Goal: Transaction & Acquisition: Purchase product/service

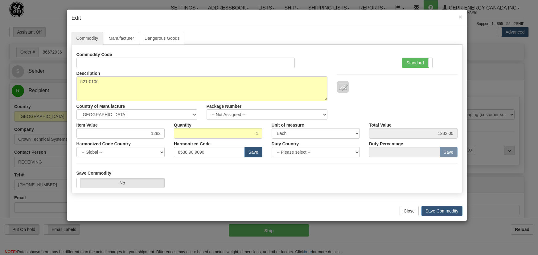
select select "0"
select select "1"
select select "7"
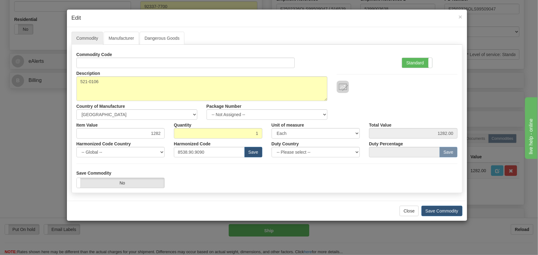
scroll to position [224, 0]
click at [463, 13] on div "× Edit" at bounding box center [267, 19] width 400 height 18
click at [461, 15] on span "×" at bounding box center [460, 16] width 4 height 7
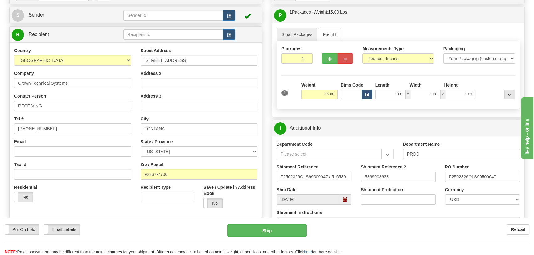
scroll to position [0, 0]
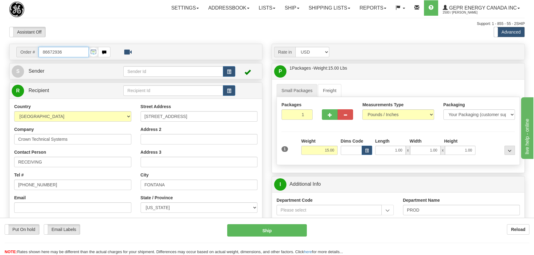
drag, startPoint x: 74, startPoint y: 56, endPoint x: 43, endPoint y: 49, distance: 31.6
click at [16, 51] on div "Order # 86672936" at bounding box center [63, 52] width 103 height 10
paste input "0086698398"
click at [47, 52] on input "0086698398" at bounding box center [64, 52] width 50 height 10
type input "86698398"
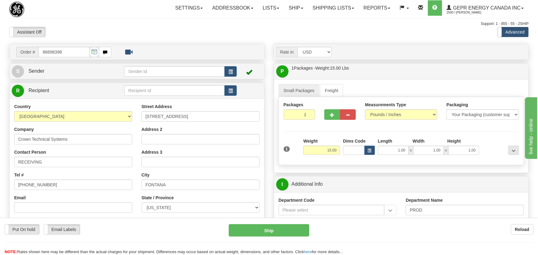
click at [162, 30] on body "Training Course Close Toggle navigation Settings Shipping Preferences New Recip…" at bounding box center [269, 127] width 538 height 255
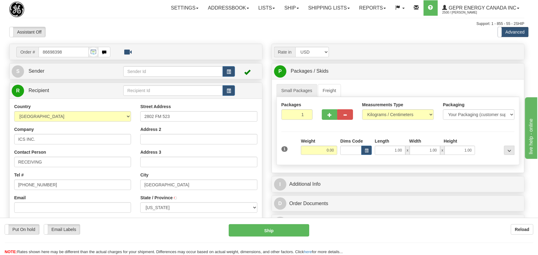
type input "FREEPORT"
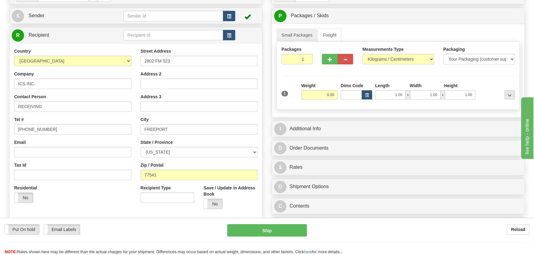
scroll to position [56, 0]
drag, startPoint x: 297, startPoint y: 58, endPoint x: 323, endPoint y: 73, distance: 30.0
click at [322, 71] on div "Packages 1 1 Measurements Type" at bounding box center [397, 75] width 243 height 68
type input "2"
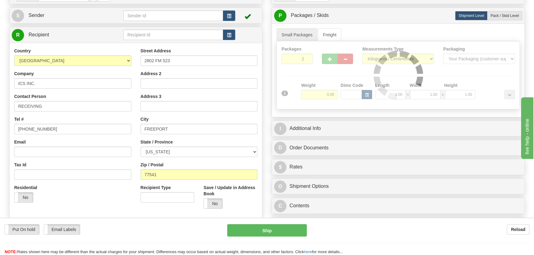
drag, startPoint x: 324, startPoint y: 76, endPoint x: 377, endPoint y: 71, distance: 53.9
click at [326, 77] on div "Packages 2 1 Measurements Type" at bounding box center [397, 75] width 243 height 68
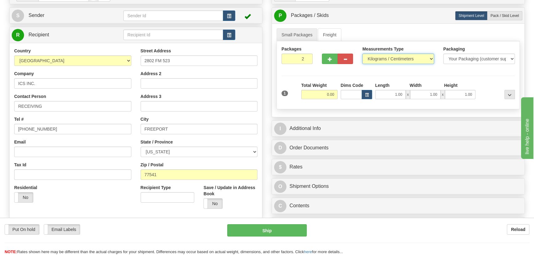
click at [389, 59] on select "Pounds / Inches Kilograms / Centimeters" at bounding box center [397, 59] width 71 height 10
select select "0"
click at [362, 54] on select "Pounds / Inches Kilograms / Centimeters" at bounding box center [397, 59] width 71 height 10
drag, startPoint x: 326, startPoint y: 95, endPoint x: 339, endPoint y: 99, distance: 13.4
click at [339, 99] on div "1 Total Weight 0.00 Dims Code x" at bounding box center [398, 93] width 236 height 22
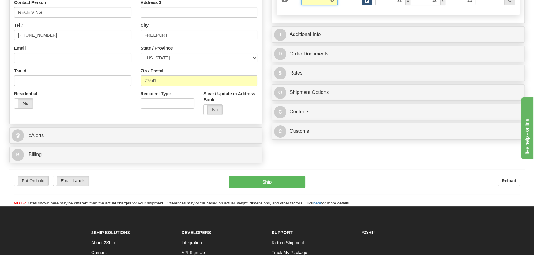
scroll to position [140, 0]
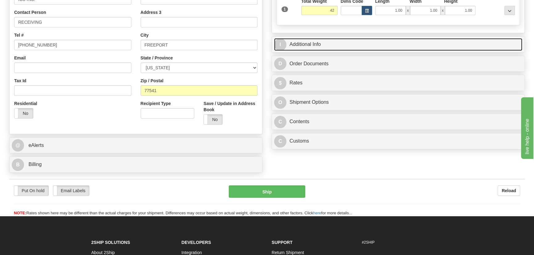
type input "42.00"
click at [465, 45] on link "I Additional Info" at bounding box center [398, 44] width 248 height 13
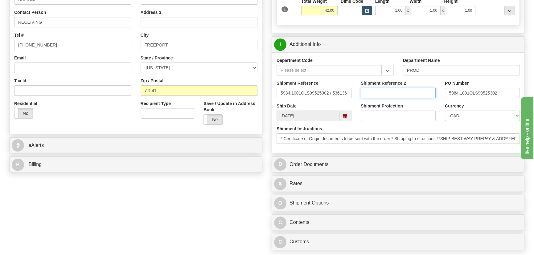
click at [413, 91] on input "Shipment Reference 2" at bounding box center [397, 93] width 75 height 10
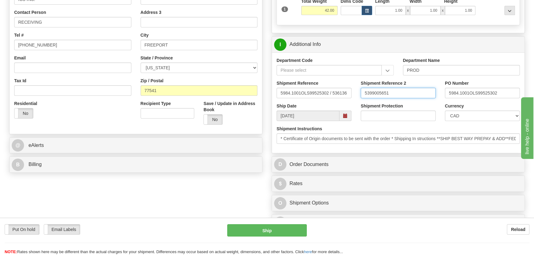
type input "5399005651"
click at [464, 113] on select "CAD USD EUR ZAR [PERSON_NAME] ARN AUD AUS AWG BBD BFR BGN BHD BMD BND BRC BRL C…" at bounding box center [482, 116] width 75 height 10
select select "1"
click at [445, 111] on select "CAD USD EUR ZAR [PERSON_NAME] ARN AUD AUS AWG BBD BFR BGN BHD BMD BND BRC BRL C…" at bounding box center [482, 116] width 75 height 10
drag, startPoint x: 404, startPoint y: 94, endPoint x: 355, endPoint y: 97, distance: 48.5
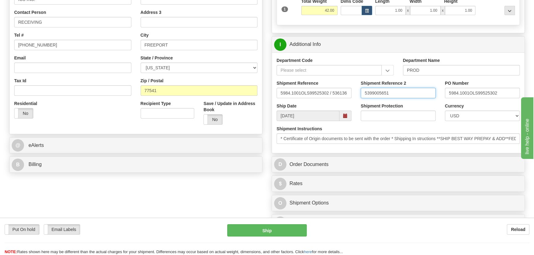
click at [355, 96] on div "Shipment Reference 5984.1001OLS99525302 / 536136 Shipment Reference 2 539900565…" at bounding box center [398, 91] width 252 height 23
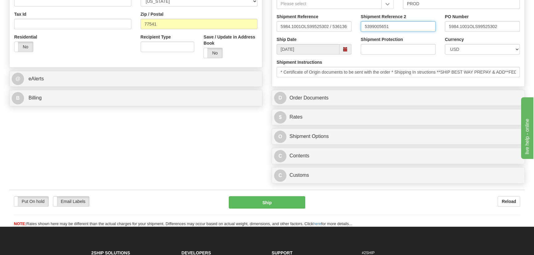
scroll to position [224, 0]
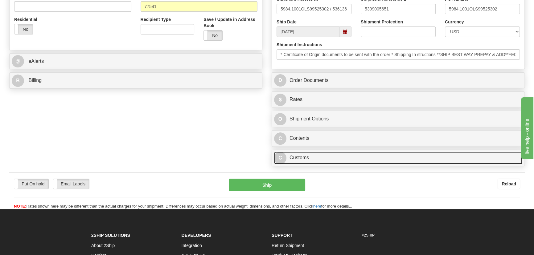
click at [351, 157] on link "C Customs" at bounding box center [398, 158] width 248 height 13
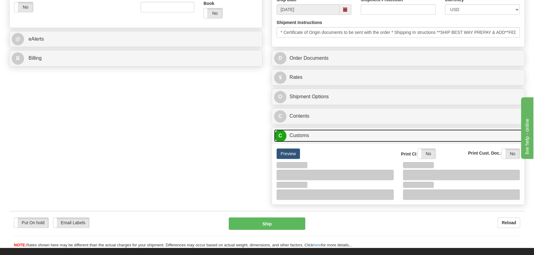
scroll to position [280, 0]
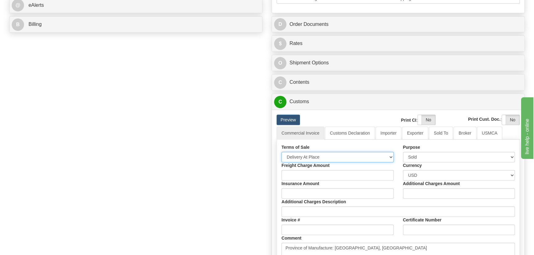
click at [317, 157] on select "Free Carrier Free On Board Ex Works Delivered Duty Unpaid Delivered Duty Paid C…" at bounding box center [337, 157] width 112 height 10
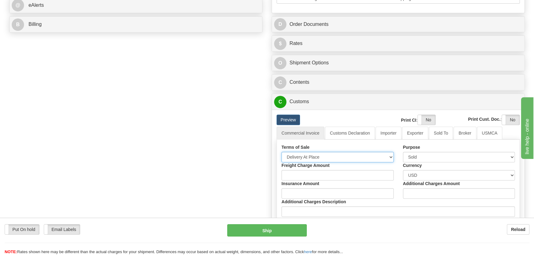
select select "7"
click at [281, 152] on select "Free Carrier Free On Board Ex Works Delivered Duty Unpaid Delivered Duty Paid C…" at bounding box center [337, 157] width 112 height 10
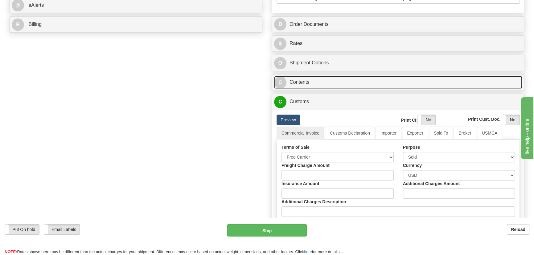
click at [453, 81] on link "C Contents" at bounding box center [398, 82] width 248 height 13
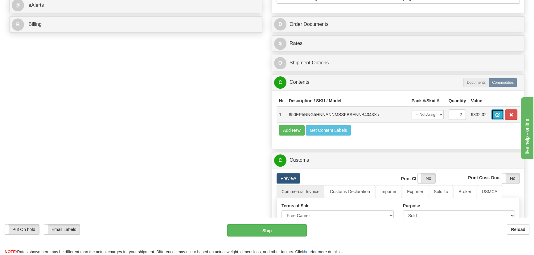
click at [498, 114] on span "button" at bounding box center [497, 115] width 4 height 4
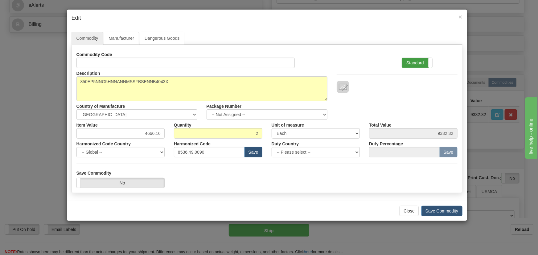
click at [419, 59] on label "Standard" at bounding box center [417, 63] width 30 height 10
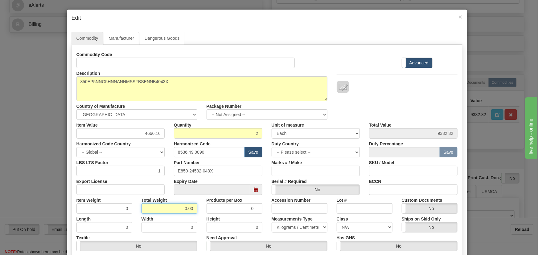
drag, startPoint x: 175, startPoint y: 209, endPoint x: 209, endPoint y: 218, distance: 35.6
click at [209, 218] on div "Commodity Code Standard Advanced Description 850EP5NNG5HNNANNMSSFBSENNB4043X Co…" at bounding box center [266, 159] width 381 height 221
type input "2"
type input "1.0000"
click at [202, 214] on div "Height 0" at bounding box center [234, 223] width 65 height 19
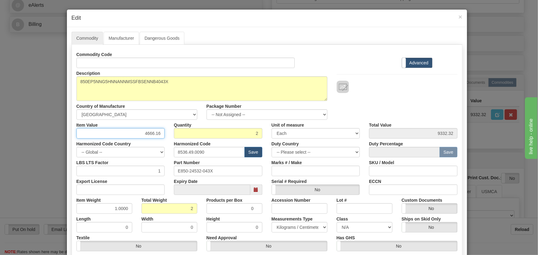
drag, startPoint x: 153, startPoint y: 136, endPoint x: 166, endPoint y: 135, distance: 13.6
click at [166, 135] on div "Item Value 4666.16" at bounding box center [121, 129] width 98 height 19
paste input "3.080,85"
type input "3080.85"
type input "6161.70"
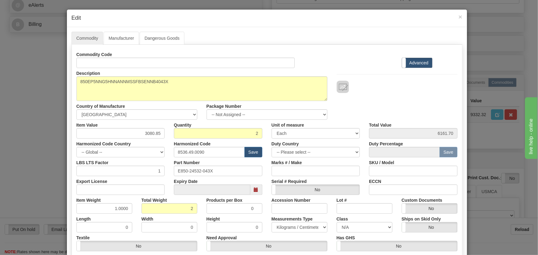
click at [347, 72] on div at bounding box center [397, 80] width 130 height 25
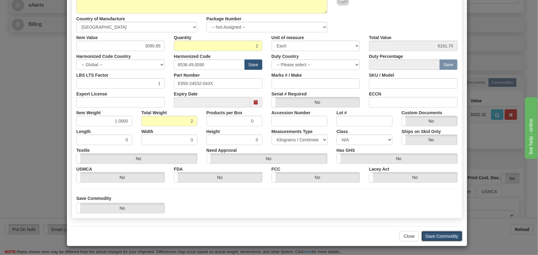
click at [440, 236] on button "Save Commodity" at bounding box center [441, 236] width 41 height 10
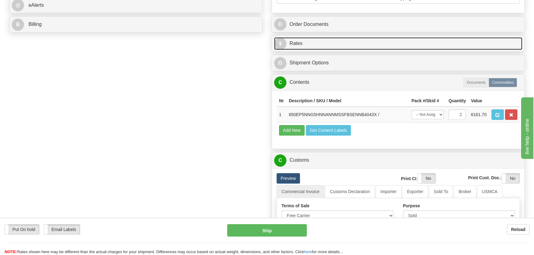
click at [454, 42] on link "$ Rates" at bounding box center [398, 43] width 248 height 13
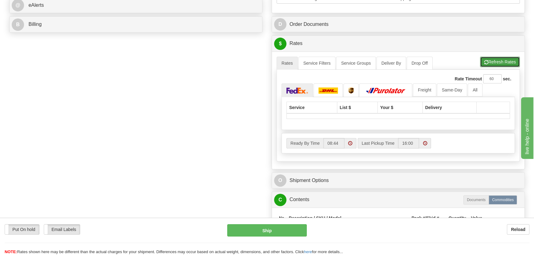
click at [488, 60] on button "Refresh Rates" at bounding box center [500, 62] width 40 height 10
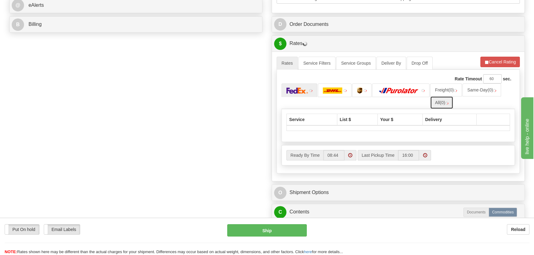
click at [444, 104] on span "(0)" at bounding box center [441, 102] width 5 height 5
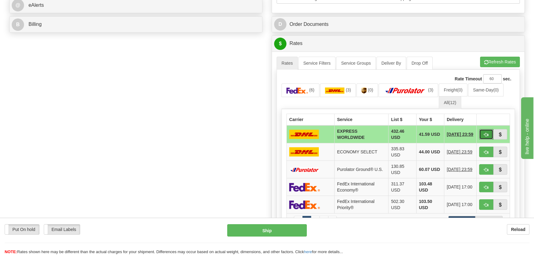
click at [484, 133] on span "button" at bounding box center [486, 135] width 4 height 4
type input "P"
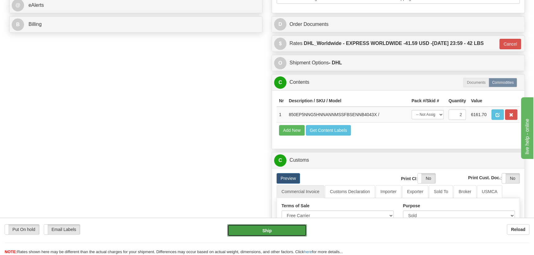
click at [281, 229] on button "Ship" at bounding box center [267, 230] width 80 height 12
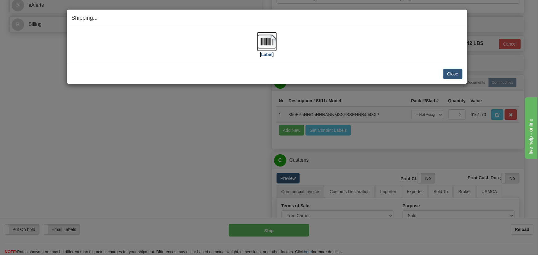
click at [274, 41] on img at bounding box center [267, 42] width 20 height 20
click at [451, 74] on button "Close" at bounding box center [452, 74] width 19 height 10
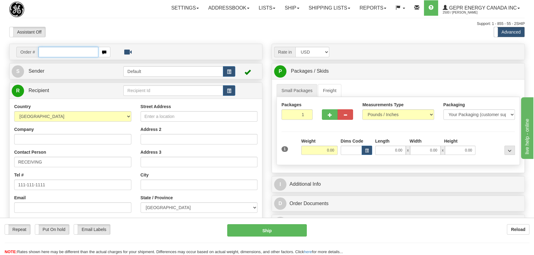
paste input "5399005830"
type input "5399005830"
drag, startPoint x: 67, startPoint y: 52, endPoint x: 0, endPoint y: 43, distance: 67.4
click at [0, 43] on div "Toggle navigation Settings Shipping Preferences Fields Preferences New" at bounding box center [267, 173] width 534 height 347
type input "86698499"
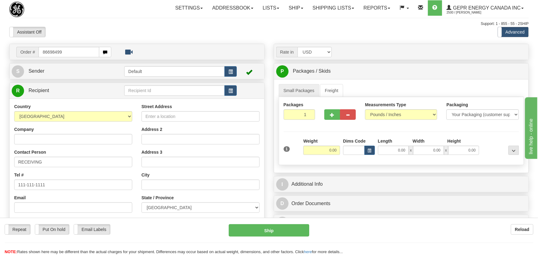
click at [114, 35] on body "Training Course Close Toggle navigation Settings Shipping Preferences New Recip…" at bounding box center [269, 127] width 538 height 255
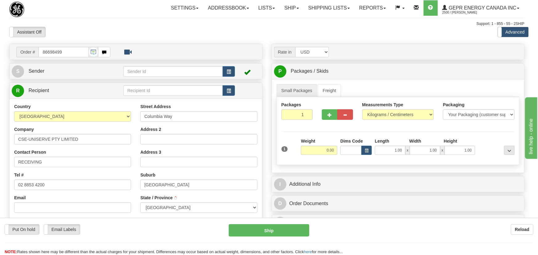
select select
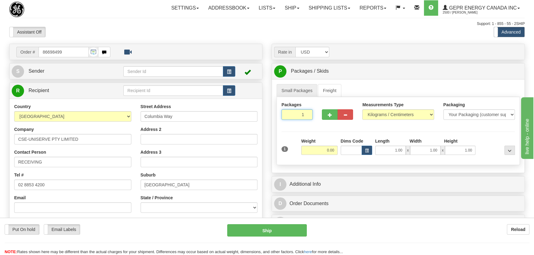
drag, startPoint x: 299, startPoint y: 116, endPoint x: 311, endPoint y: 122, distance: 13.1
click at [308, 121] on div "Packages 1 1" at bounding box center [297, 113] width 40 height 23
type input "2"
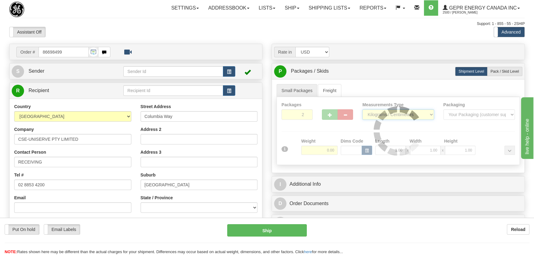
click at [396, 116] on div "Packages 2 1 Measurements Type" at bounding box center [397, 131] width 243 height 68
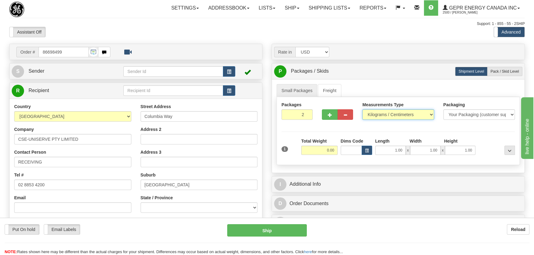
select select "0"
click at [362, 109] on select "Pounds / Inches Kilograms / Centimeters" at bounding box center [397, 114] width 71 height 10
drag, startPoint x: 67, startPoint y: 53, endPoint x: 9, endPoint y: 54, distance: 58.5
click at [11, 54] on div "Order # 86698499" at bounding box center [136, 52] width 252 height 16
paste input "text"
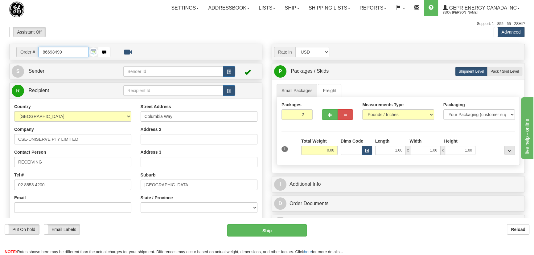
type input "86698499"
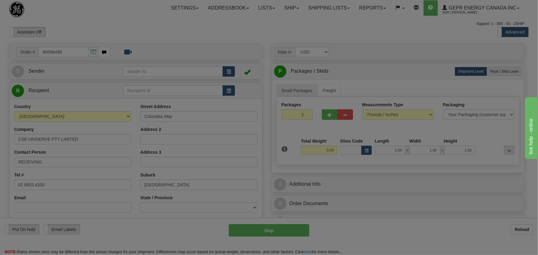
click at [106, 31] on body "Training Course Close Toggle navigation Settings Shipping Preferences New Recip…" at bounding box center [269, 127] width 538 height 255
select select
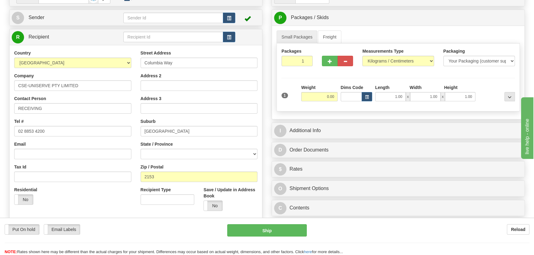
scroll to position [84, 0]
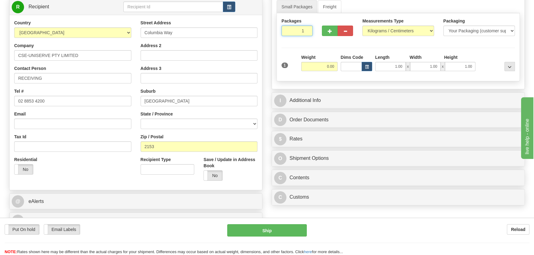
drag, startPoint x: 299, startPoint y: 32, endPoint x: 321, endPoint y: 36, distance: 22.6
click at [315, 35] on div "Packages 1 1" at bounding box center [297, 29] width 40 height 23
type input "2"
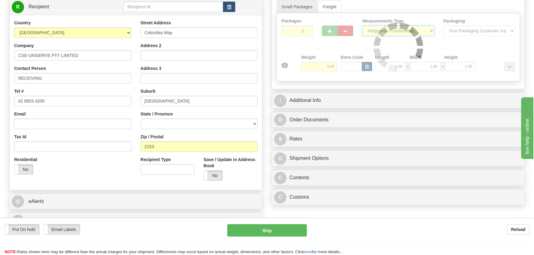
click at [375, 31] on div "Packages 2 1 Measurements Type" at bounding box center [397, 47] width 243 height 68
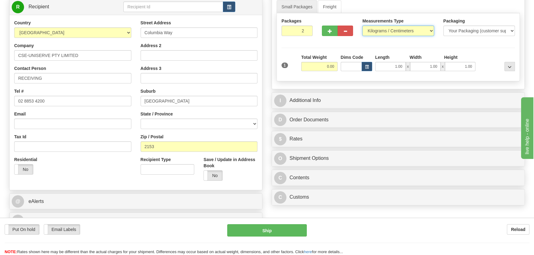
select select "0"
click at [362, 26] on select "Pounds / Inches Kilograms / Centimeters" at bounding box center [397, 31] width 71 height 10
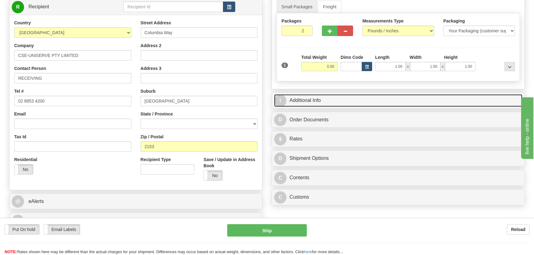
click at [370, 99] on link "I Additional Info" at bounding box center [398, 100] width 248 height 13
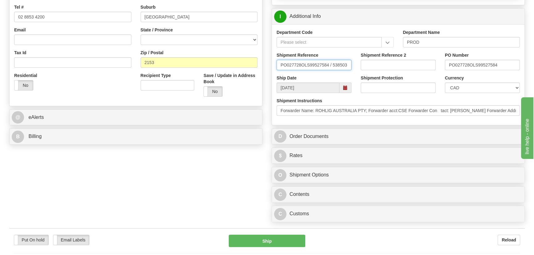
scroll to position [0, 0]
drag, startPoint x: 348, startPoint y: 64, endPoint x: 240, endPoint y: 67, distance: 107.6
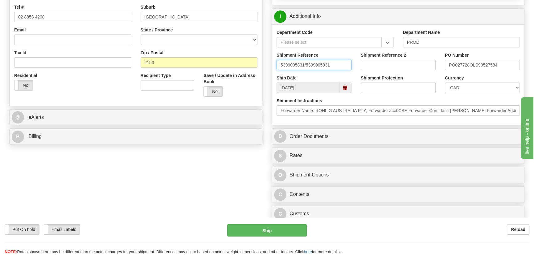
type input "5399005831/5399005831"
drag, startPoint x: 486, startPoint y: 64, endPoint x: 389, endPoint y: 63, distance: 96.4
click at [389, 63] on div "Shipment Reference 5399005831/5399005831 Shipment Reference 2 PO Number PO02772…" at bounding box center [398, 63] width 252 height 23
paste input "4201994572"
click at [481, 62] on input "4201994572/" at bounding box center [482, 65] width 75 height 10
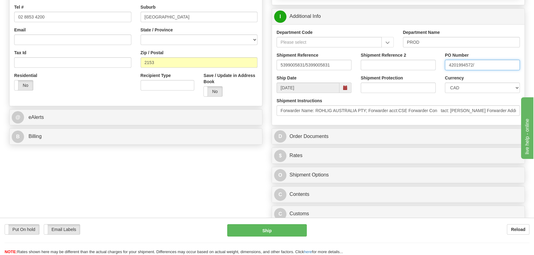
paste input "4201994573"
type input "4201994572/4201994573"
click at [479, 89] on select "CAD USD EUR ZAR [PERSON_NAME] ARN AUD AUS AWG BBD BFR BGN BHD BMD BND BRC BRL C…" at bounding box center [482, 88] width 75 height 10
select select "1"
click at [445, 83] on select "CAD USD EUR ZAR [PERSON_NAME] ARN AUD AUS AWG BBD BFR BGN BHD BMD BND BRC BRL C…" at bounding box center [482, 88] width 75 height 10
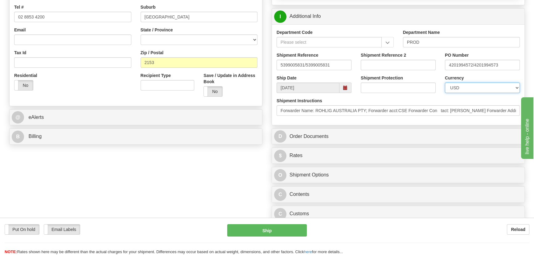
scroll to position [224, 0]
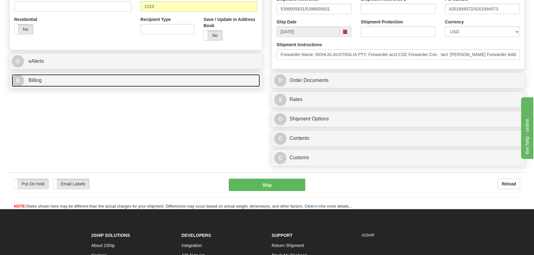
click at [177, 83] on link "B Billing" at bounding box center [136, 80] width 248 height 13
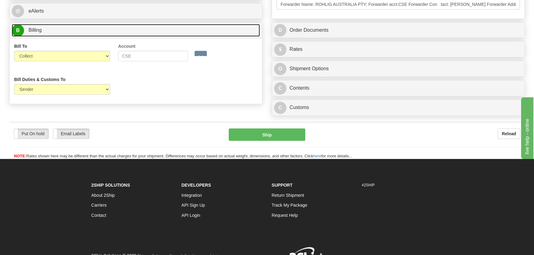
scroll to position [280, 0]
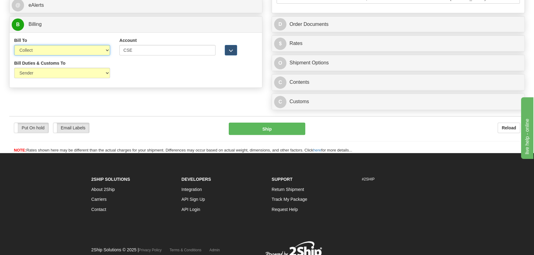
click at [60, 45] on select "Sender Recipient Third Party Collect" at bounding box center [62, 50] width 96 height 10
click at [14, 45] on select "Sender Recipient Third Party Collect" at bounding box center [62, 50] width 96 height 10
drag, startPoint x: 51, startPoint y: 50, endPoint x: 49, endPoint y: 55, distance: 6.1
click at [51, 50] on select "Sender Recipient Third Party Collect" at bounding box center [62, 50] width 96 height 10
select select "2"
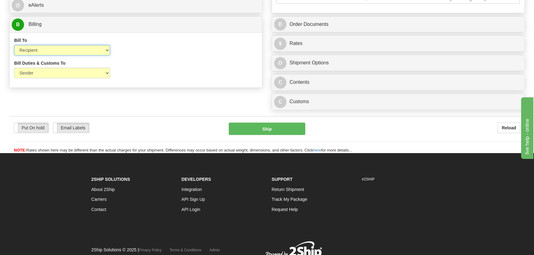
click at [14, 45] on select "Sender Recipient Third Party Collect" at bounding box center [62, 50] width 96 height 10
click at [51, 71] on select "Sender Recipient Third Party" at bounding box center [62, 73] width 96 height 10
select select "2"
click at [14, 68] on select "Sender Recipient Third Party" at bounding box center [62, 73] width 96 height 10
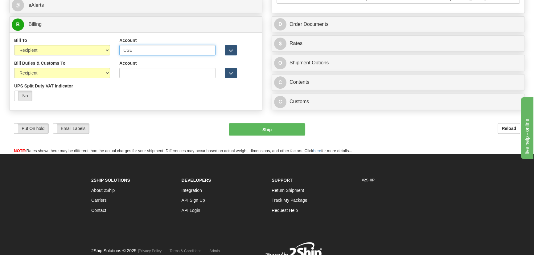
drag, startPoint x: 146, startPoint y: 50, endPoint x: 202, endPoint y: 56, distance: 56.7
click at [59, 51] on div "Bill To Sender Recipient Third Party Collect Account CSE 3rd Party Account List…" at bounding box center [136, 48] width 252 height 23
paste input "962 612 323"
drag, startPoint x: 165, startPoint y: 54, endPoint x: 56, endPoint y: 49, distance: 109.5
click at [56, 49] on div "Bill To Sender Recipient Third Party Collect Account 962612323 3rd Party Accoun…" at bounding box center [136, 48] width 252 height 23
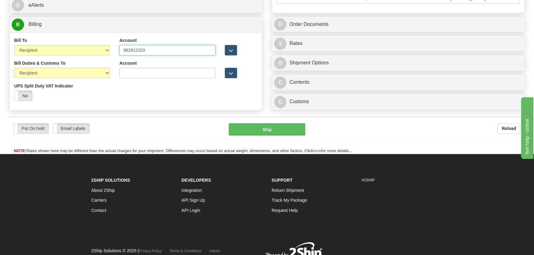
type input "962612323"
click at [151, 71] on input "Account" at bounding box center [167, 73] width 96 height 10
paste input "962612323"
type input "962612323"
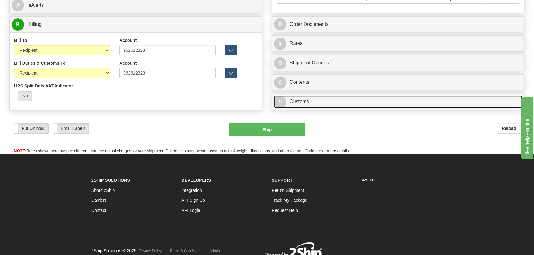
click at [446, 103] on link "C Customs" at bounding box center [398, 102] width 248 height 13
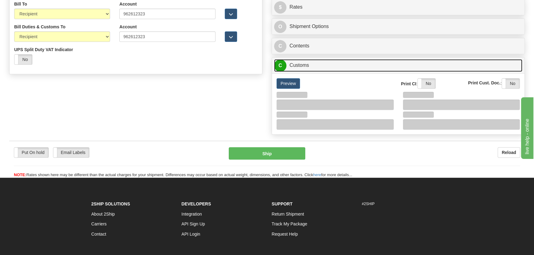
scroll to position [364, 0]
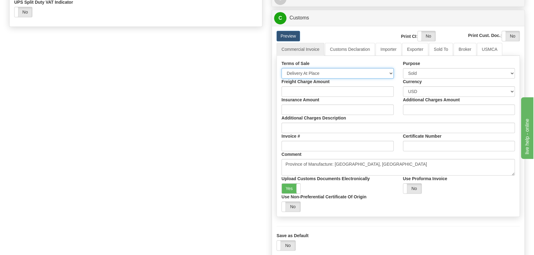
click at [348, 71] on select "Free Carrier Free On Board Ex Works Delivered Duty Unpaid Delivered Duty Paid C…" at bounding box center [337, 73] width 112 height 10
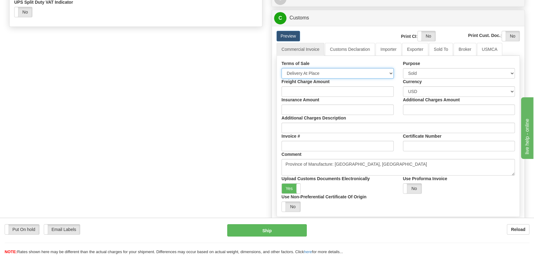
select select "7"
click at [281, 68] on select "Free Carrier Free On Board Ex Works Delivered Duty Unpaid Delivered Duty Paid C…" at bounding box center [337, 73] width 112 height 10
click at [382, 51] on link "Importer" at bounding box center [388, 49] width 26 height 13
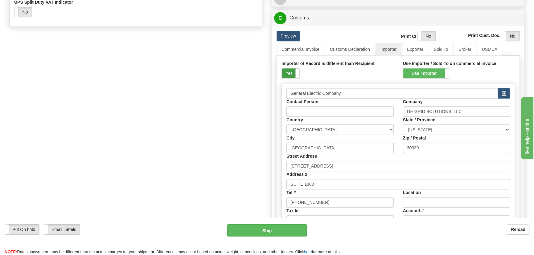
click at [291, 71] on label "Yes" at bounding box center [291, 73] width 18 height 10
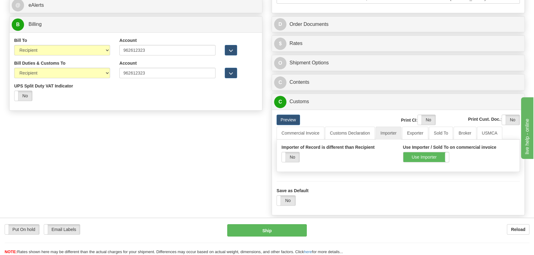
scroll to position [168, 0]
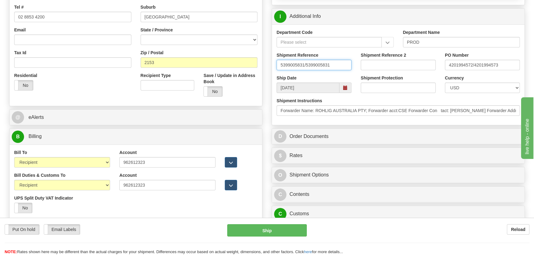
click at [322, 65] on input "5399005831/5399005831" at bounding box center [313, 65] width 75 height 10
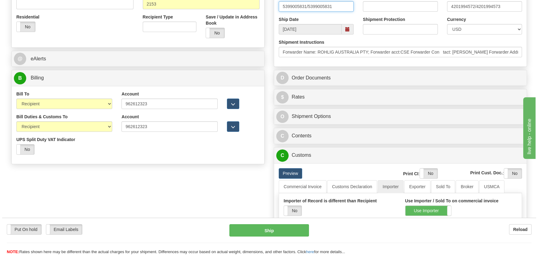
scroll to position [252, 0]
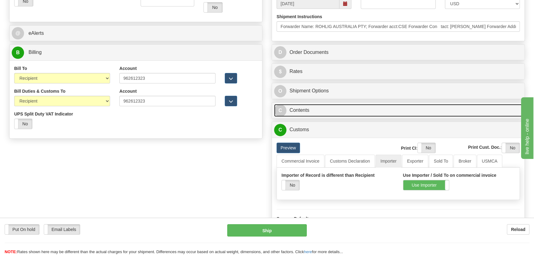
click at [437, 108] on link "C Contents" at bounding box center [398, 110] width 248 height 13
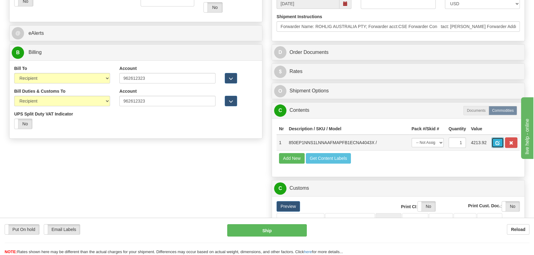
click at [497, 141] on span "button" at bounding box center [497, 143] width 4 height 4
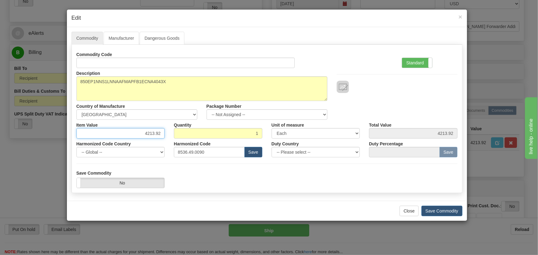
drag, startPoint x: 144, startPoint y: 133, endPoint x: 161, endPoint y: 135, distance: 16.4
click at [161, 135] on input "4213.92" at bounding box center [120, 133] width 88 height 10
paste input ",635.31"
type input "4635.31"
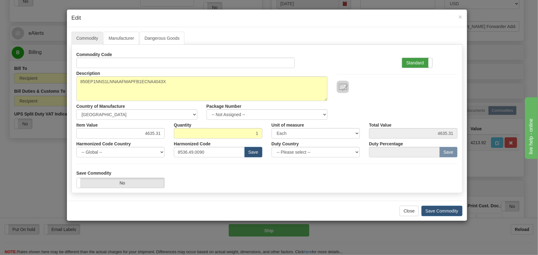
click at [407, 63] on label "Standard" at bounding box center [417, 63] width 30 height 10
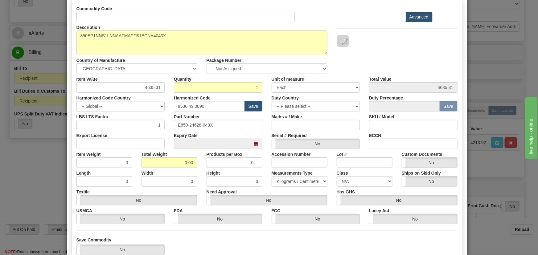
scroll to position [56, 0]
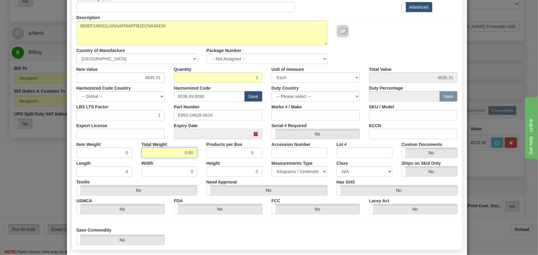
drag, startPoint x: 191, startPoint y: 154, endPoint x: 227, endPoint y: 161, distance: 36.6
click at [219, 160] on div "Commodity Code Standard Advanced Description 850EP1NNS1LNNAAFMAPFB1ECNA4043X Co…" at bounding box center [266, 104] width 381 height 221
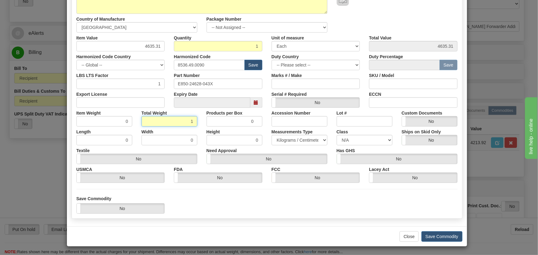
scroll to position [87, 0]
type input "1"
type input "1.0000"
click at [436, 237] on button "Save Commodity" at bounding box center [441, 236] width 41 height 10
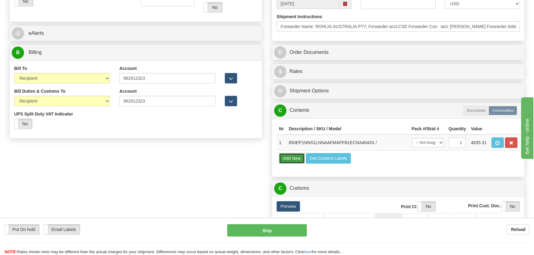
click at [293, 158] on button "Add New" at bounding box center [292, 158] width 26 height 10
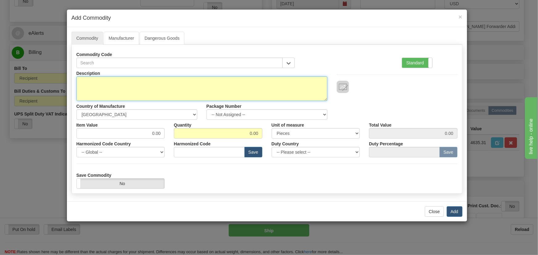
click at [211, 82] on textarea "Description" at bounding box center [201, 88] width 251 height 25
paste textarea "850EP1NNS1LNNAAFMAPCA3ACNA4043X"
type textarea "850EP1NNS1LNNAAFMAPCA3ACNA4043X"
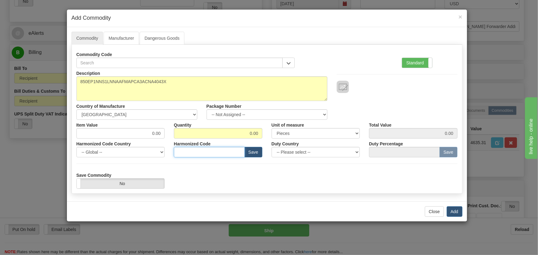
click at [223, 152] on input "text" at bounding box center [209, 152] width 71 height 10
paste input "8536.49.00"
type input "8536.49.00"
click at [422, 65] on label "Standard" at bounding box center [417, 63] width 30 height 10
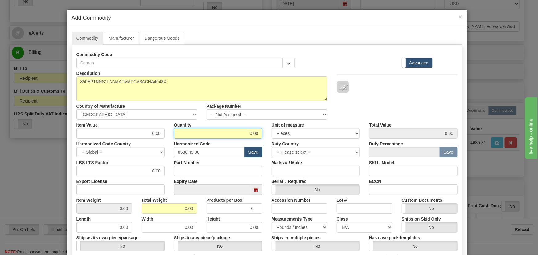
drag, startPoint x: 244, startPoint y: 132, endPoint x: 263, endPoint y: 141, distance: 20.4
click at [266, 135] on div "Item Value 0.00 Quantity 0.00 Unit of measure 3 Thousand Square Inches Adjustme…" at bounding box center [267, 129] width 390 height 19
type input "1"
drag, startPoint x: 173, startPoint y: 210, endPoint x: 201, endPoint y: 214, distance: 27.7
click at [201, 214] on div "Description 850EP1NNS1LNNAAFMAPCA3ACNA4043X Country of Manufacture -- Unknown -…" at bounding box center [266, 203] width 381 height 271
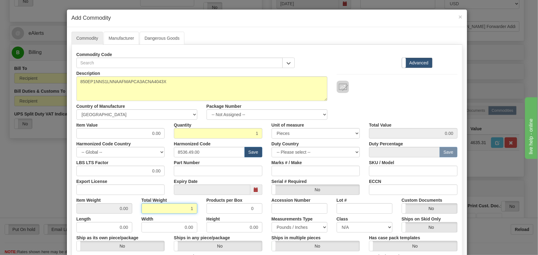
type input "1"
type input "1.0000"
click at [202, 214] on div "Height 0.00" at bounding box center [234, 223] width 65 height 19
drag, startPoint x: 186, startPoint y: 144, endPoint x: 190, endPoint y: 144, distance: 3.4
click at [190, 144] on div "Description 850EP1NNS1LNNAAFMAPCA3ACNA4043X Country of Manufacture -- Unknown -…" at bounding box center [266, 203] width 381 height 271
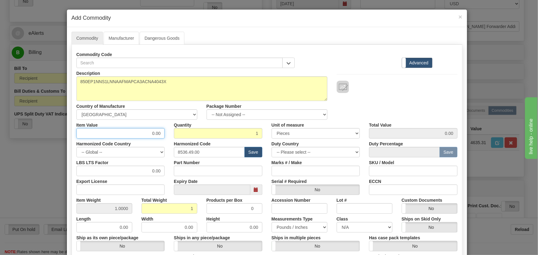
paste input "5,042.64"
type input "5042.64"
click at [402, 104] on div "Description 850EP1NNS1LNNAAFMAPCA3ACNA4043X Country of Manufacture -- Unknown -…" at bounding box center [267, 94] width 390 height 52
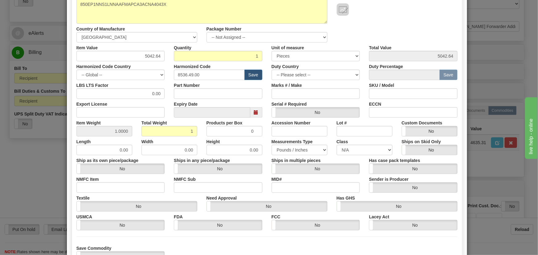
scroll to position [112, 0]
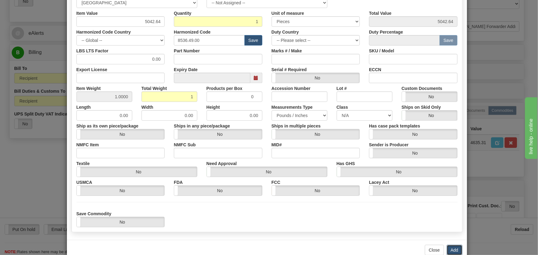
click at [452, 248] on button "Add" at bounding box center [454, 250] width 16 height 10
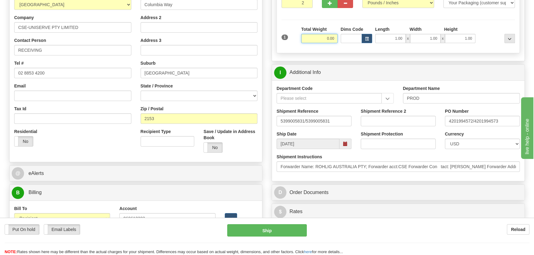
drag, startPoint x: 321, startPoint y: 42, endPoint x: 341, endPoint y: 50, distance: 21.0
click at [341, 50] on div "Packages 2 1 Measurements Type" at bounding box center [397, 19] width 243 height 68
type input "50.00"
click at [322, 121] on input "5399005831/5399005831" at bounding box center [313, 121] width 75 height 10
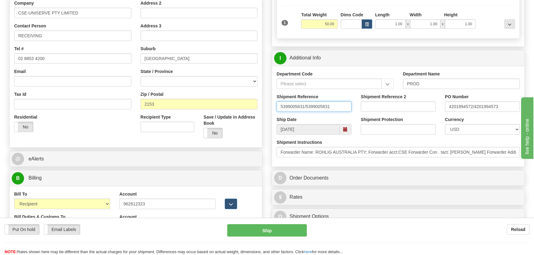
scroll to position [140, 0]
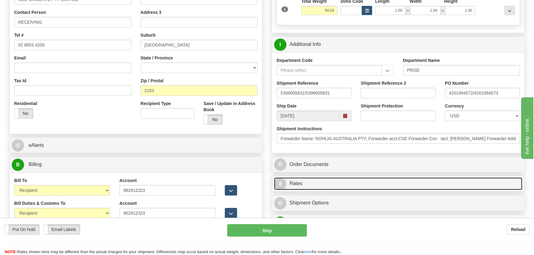
click at [457, 186] on link "$ Rates" at bounding box center [398, 183] width 248 height 13
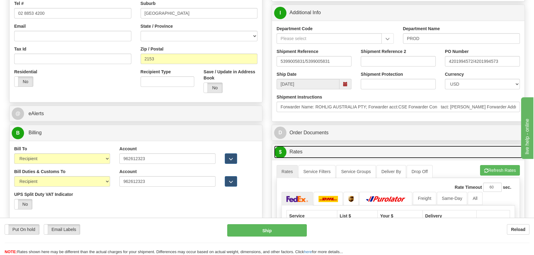
scroll to position [196, 0]
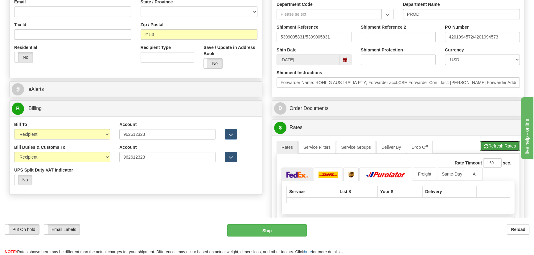
click at [505, 143] on button "Refresh Rates" at bounding box center [500, 146] width 40 height 10
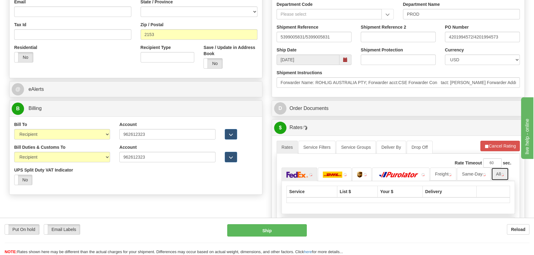
click at [498, 177] on link "All" at bounding box center [500, 174] width 18 height 13
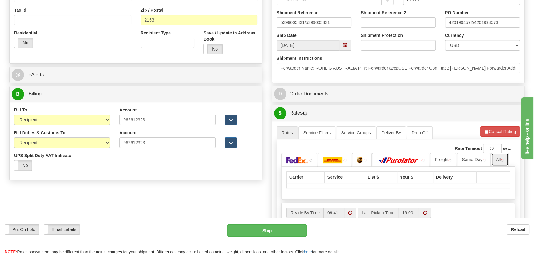
scroll to position [224, 0]
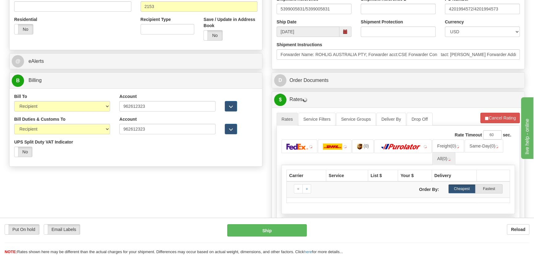
click at [445, 228] on div "Reload" at bounding box center [422, 229] width 213 height 10
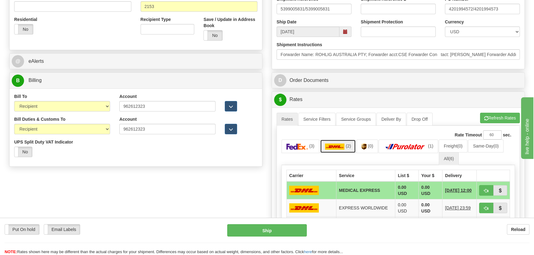
click at [336, 146] on img at bounding box center [335, 147] width 20 height 6
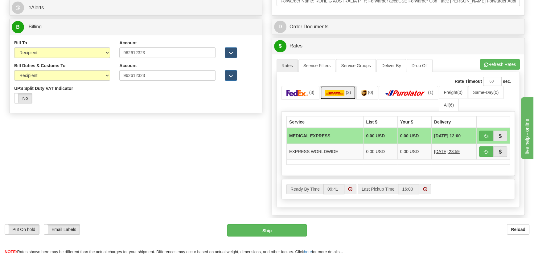
scroll to position [280, 0]
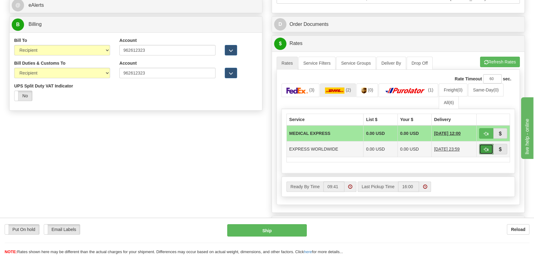
click at [484, 151] on span "button" at bounding box center [486, 150] width 4 height 4
type input "P"
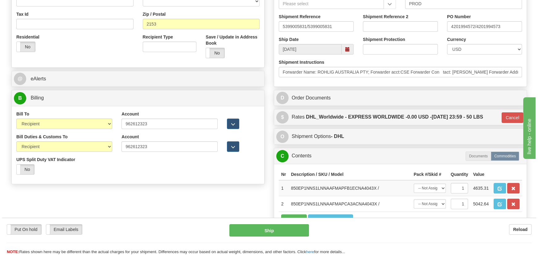
scroll to position [224, 0]
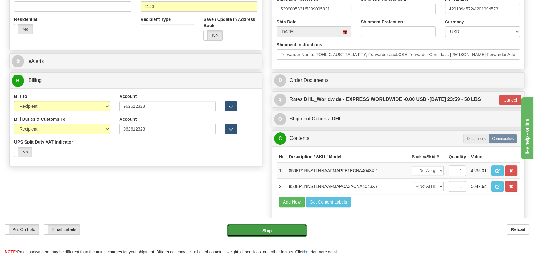
click at [280, 233] on button "Ship" at bounding box center [267, 230] width 80 height 12
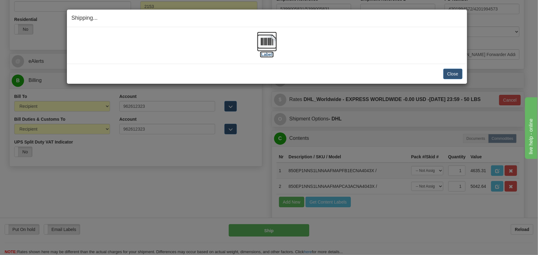
click at [267, 44] on img at bounding box center [267, 42] width 20 height 20
click at [454, 72] on button "Close" at bounding box center [452, 74] width 19 height 10
